Goal: Information Seeking & Learning: Compare options

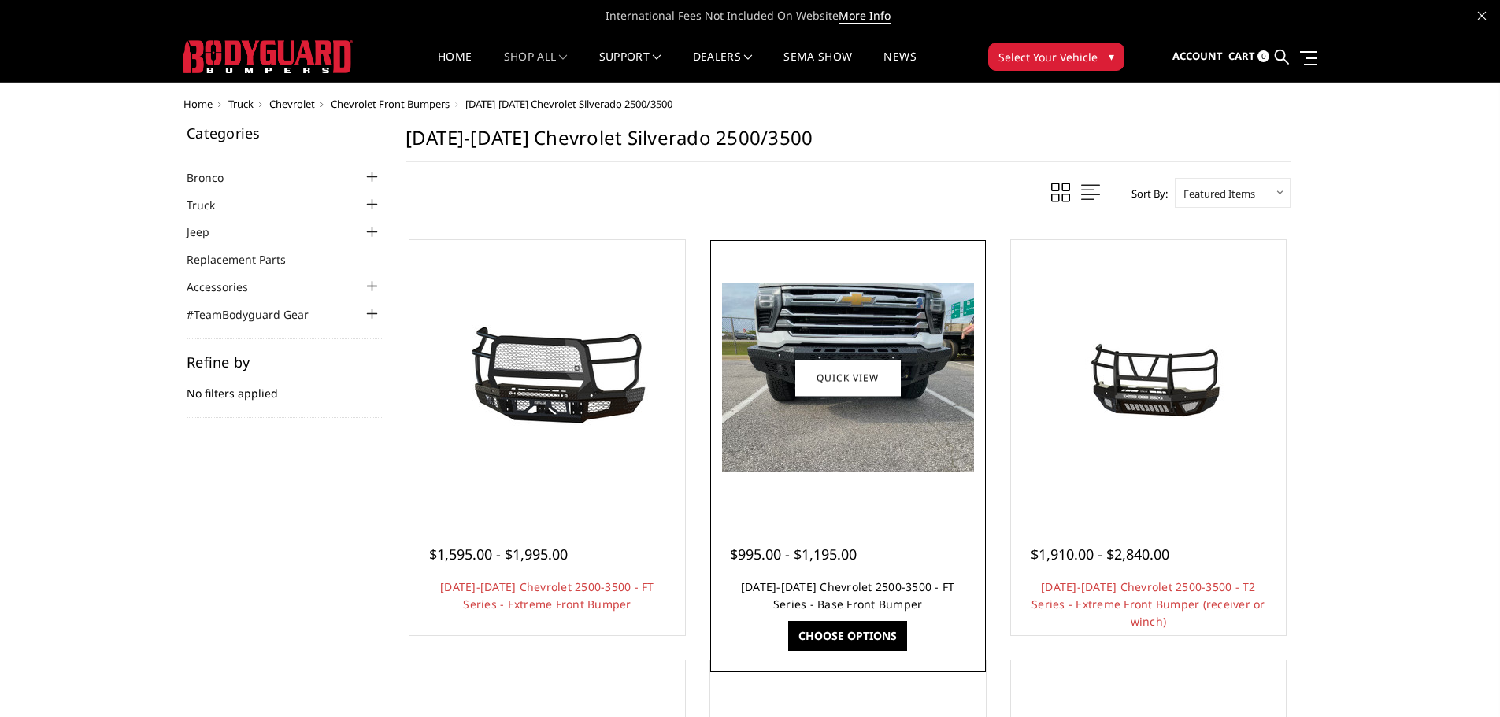
click at [876, 586] on link "2024-2025 Chevrolet 2500-3500 - FT Series - Base Front Bumper" at bounding box center [848, 596] width 214 height 32
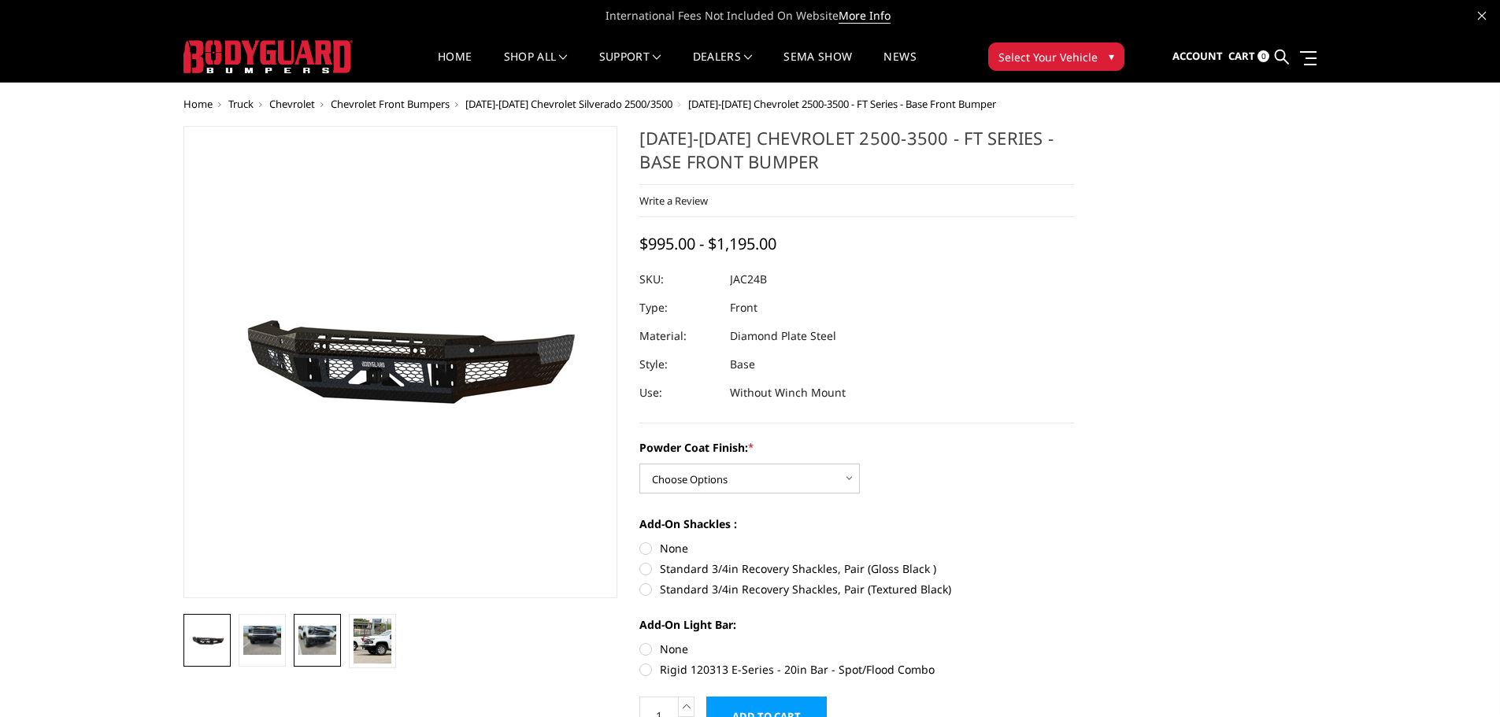
click at [324, 641] on img at bounding box center [317, 640] width 38 height 28
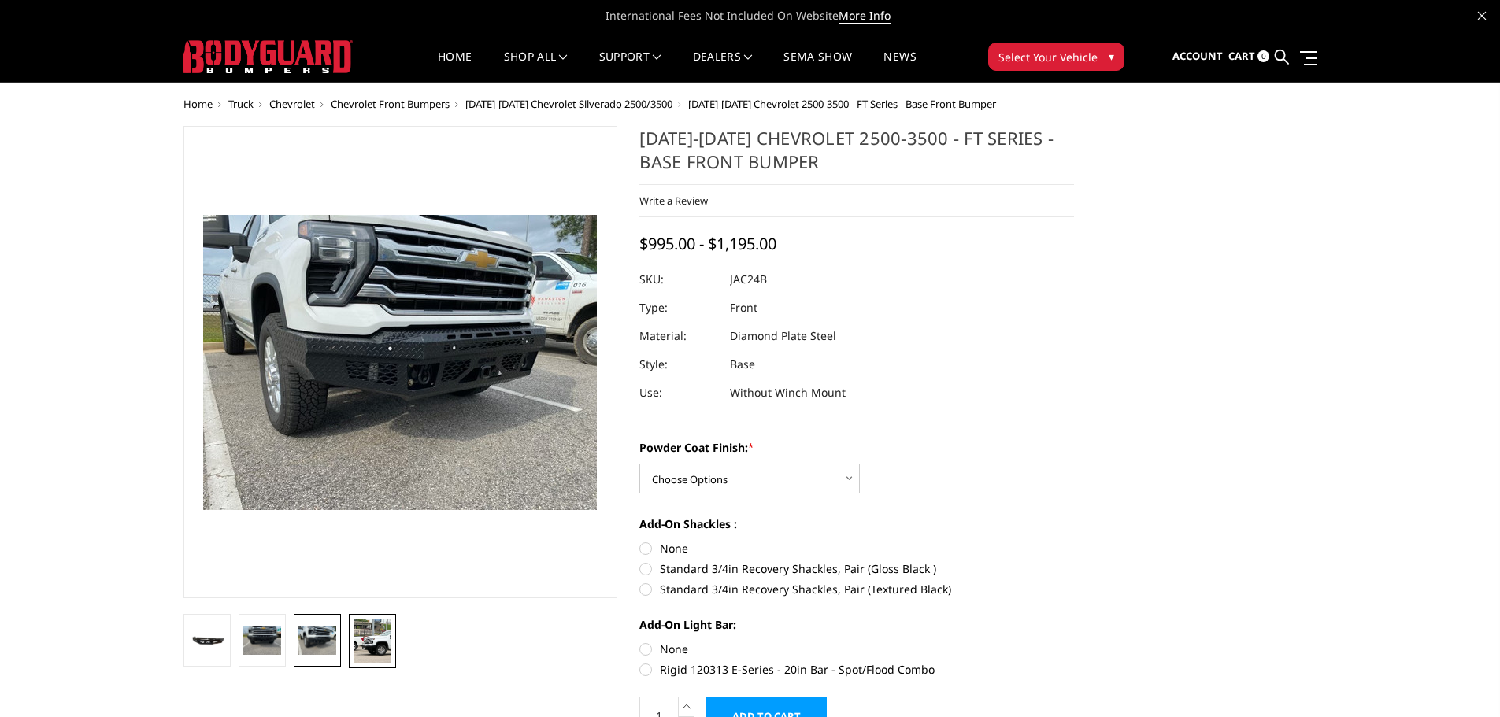
click at [380, 649] on img at bounding box center [373, 641] width 38 height 45
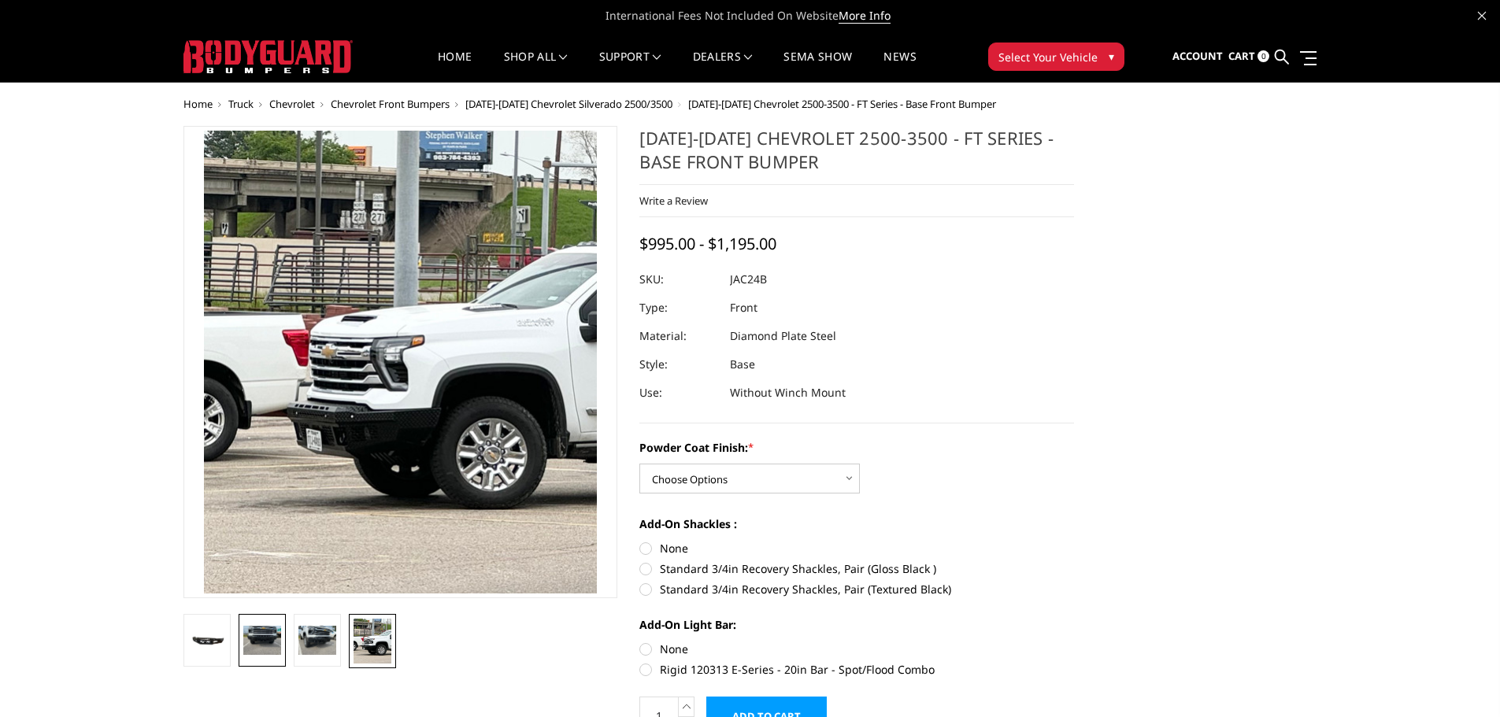
click at [271, 647] on img at bounding box center [262, 640] width 38 height 28
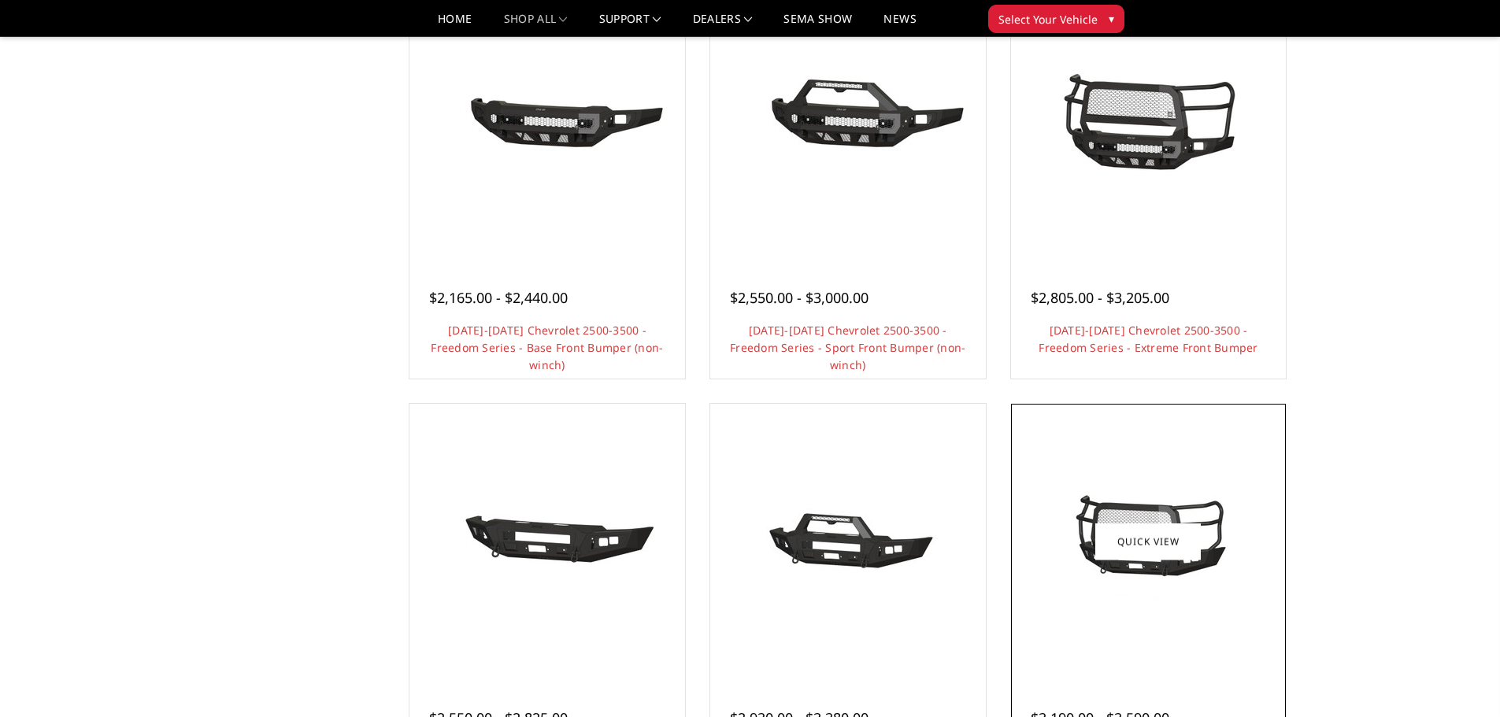
scroll to position [866, 0]
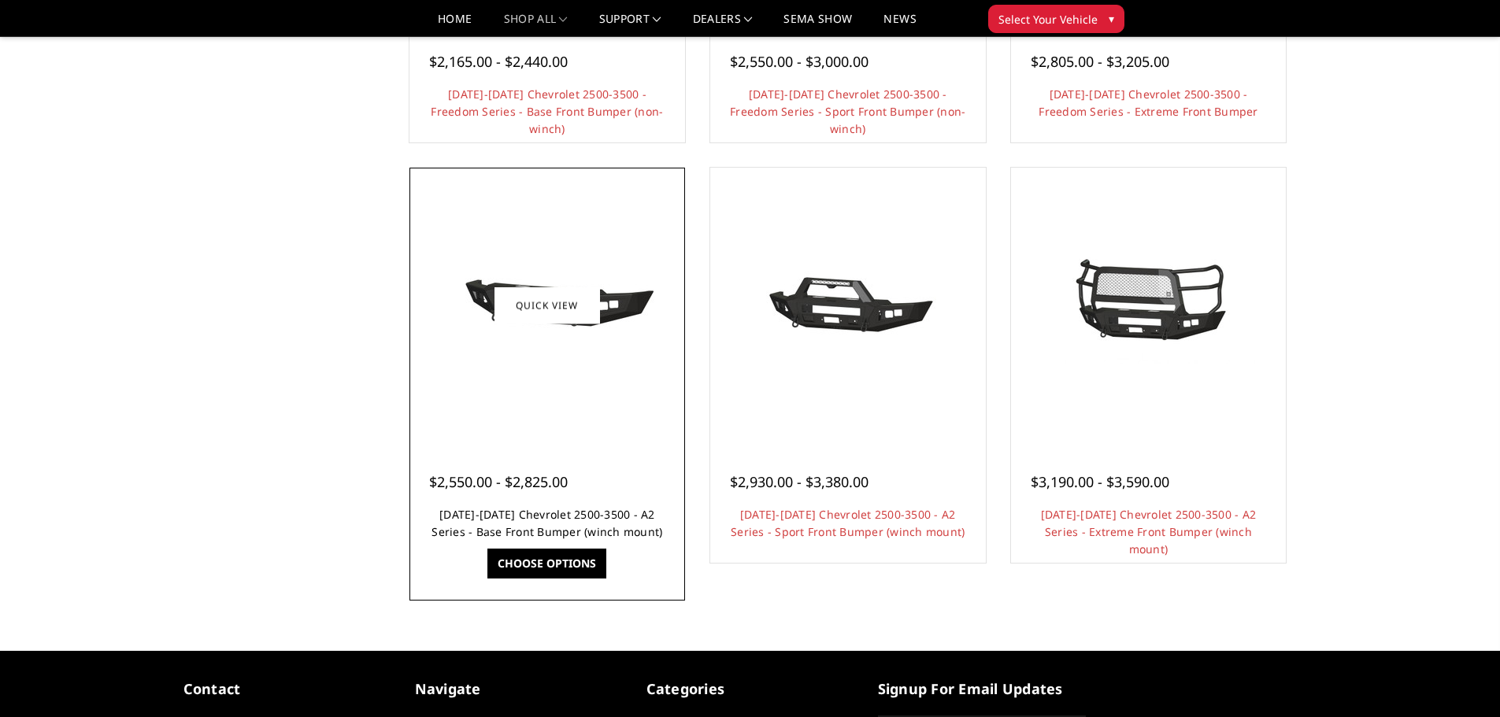
click at [524, 522] on link "[DATE]-[DATE] Chevrolet 2500-3500 - A2 Series - Base Front Bumper (winch mount)" at bounding box center [547, 523] width 231 height 32
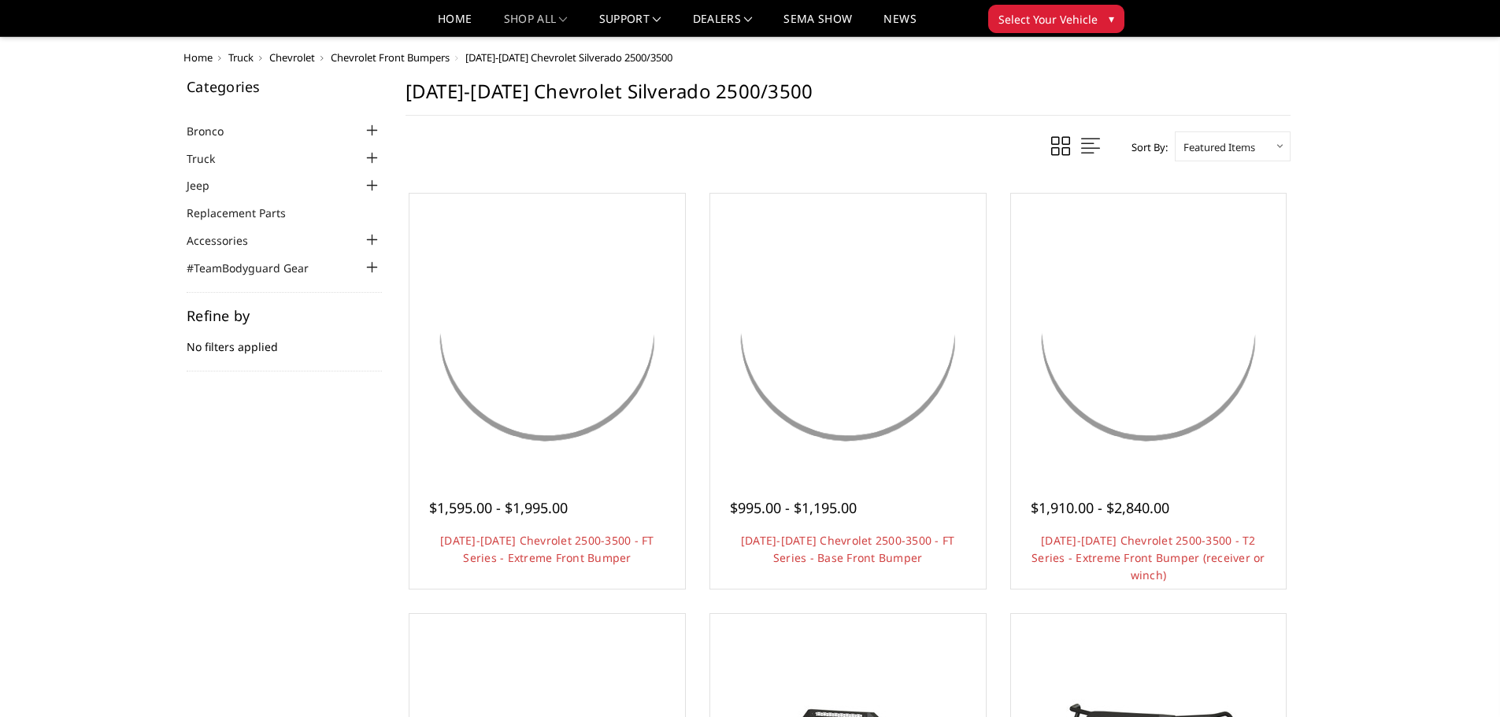
scroll to position [866, 0]
